Goal: Transaction & Acquisition: Subscribe to service/newsletter

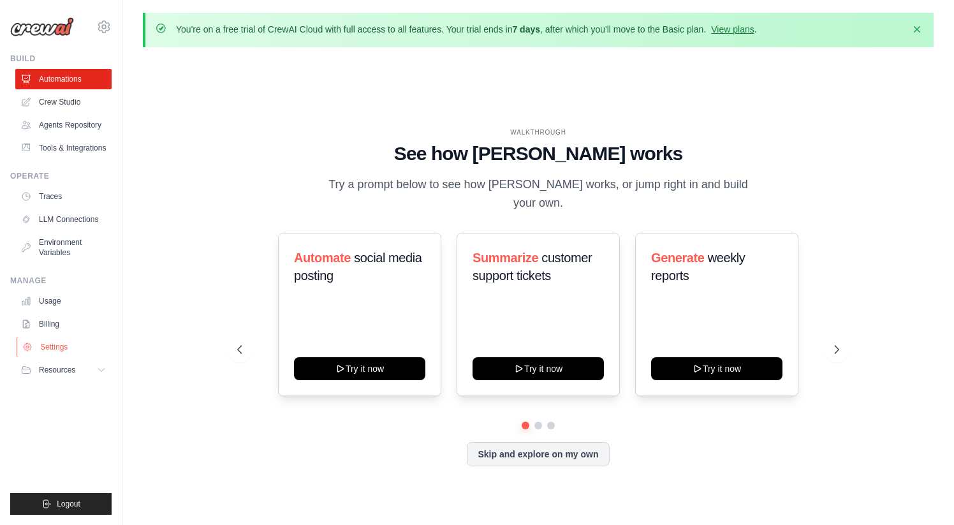
click at [57, 351] on link "Settings" at bounding box center [65, 347] width 96 height 20
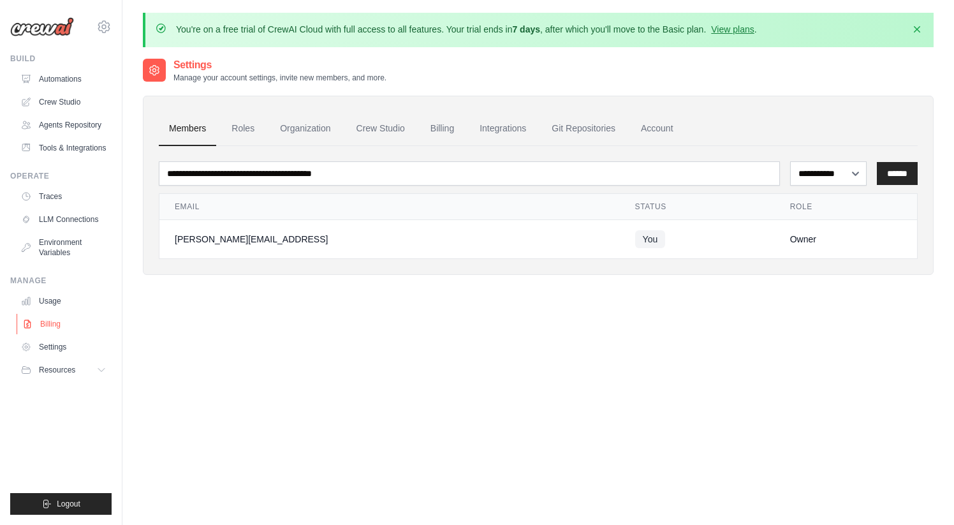
click at [52, 321] on link "Billing" at bounding box center [65, 324] width 96 height 20
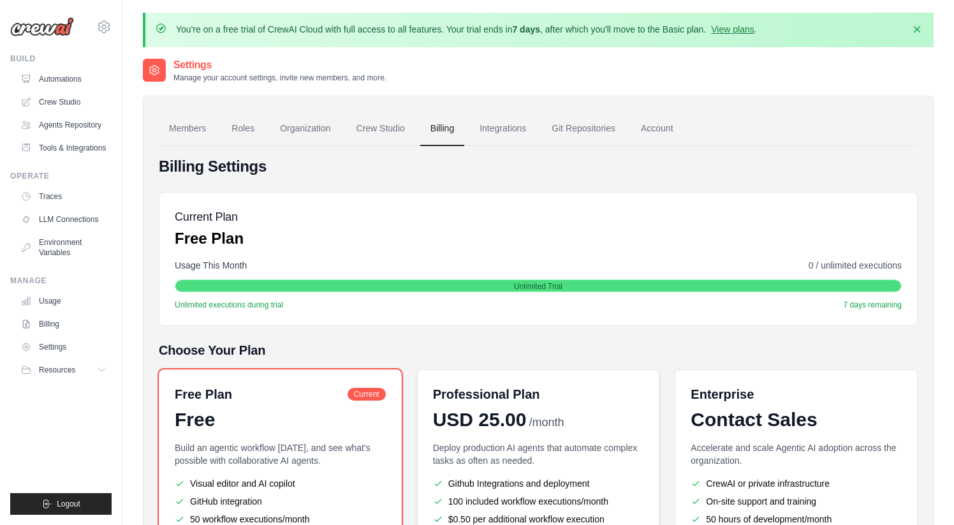
click at [532, 399] on h6 "Professional Plan" at bounding box center [486, 394] width 107 height 18
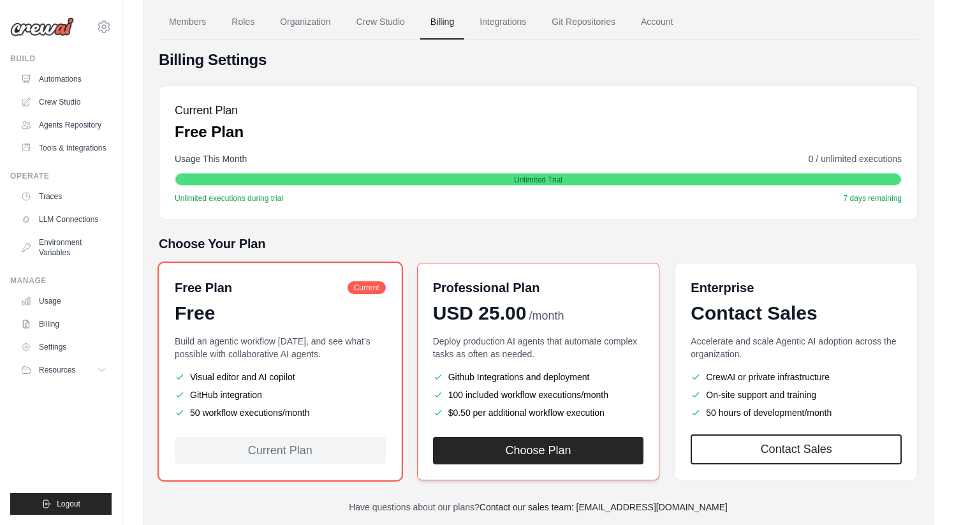
scroll to position [144, 0]
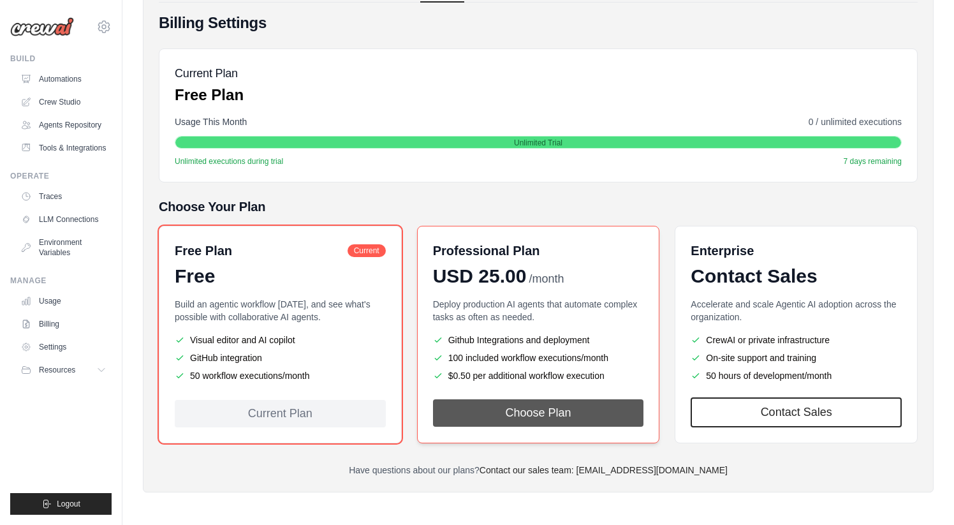
click at [559, 420] on button "Choose Plan" at bounding box center [538, 412] width 211 height 27
